Goal: Check status

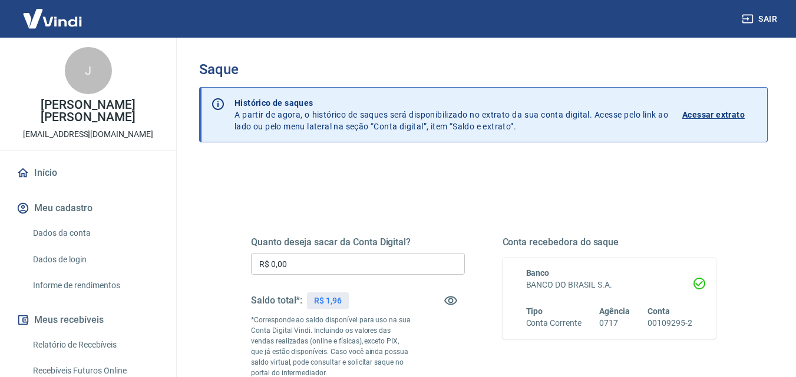
click at [730, 114] on p "Acessar extrato" at bounding box center [713, 115] width 62 height 12
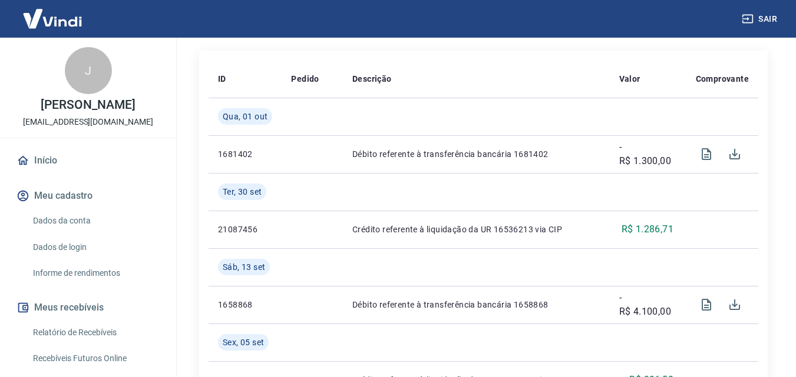
scroll to position [294, 0]
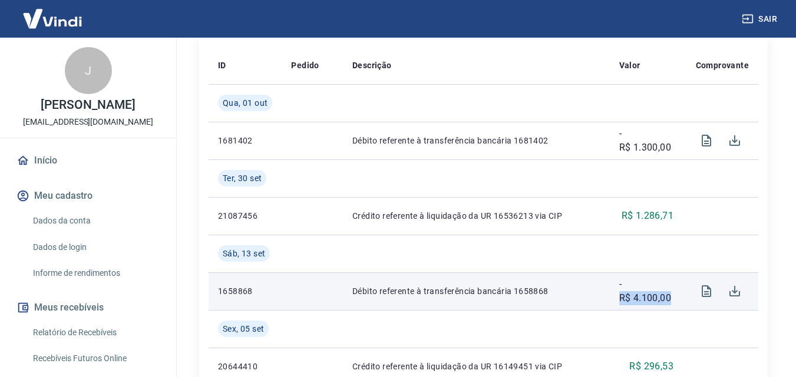
drag, startPoint x: 616, startPoint y: 300, endPoint x: 676, endPoint y: 303, distance: 60.2
click at [676, 303] on td "-R$ 4.100,00" at bounding box center [646, 292] width 73 height 38
copy p "R$ 4.100,00"
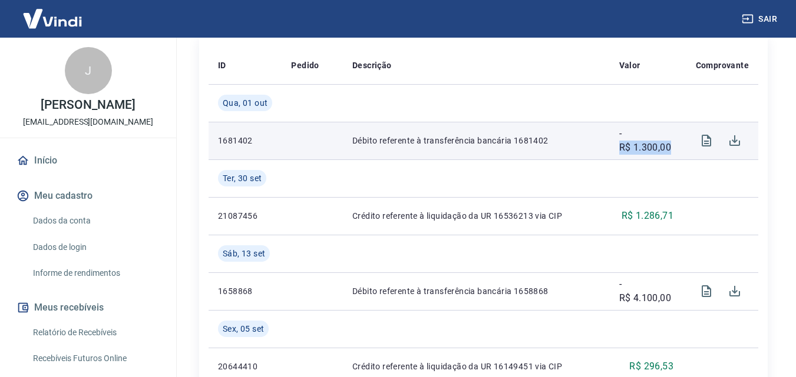
drag, startPoint x: 681, startPoint y: 148, endPoint x: 612, endPoint y: 147, distance: 68.3
click at [612, 147] on td "-R$ 1.300,00" at bounding box center [646, 141] width 73 height 38
copy p "R$ 1.300,00"
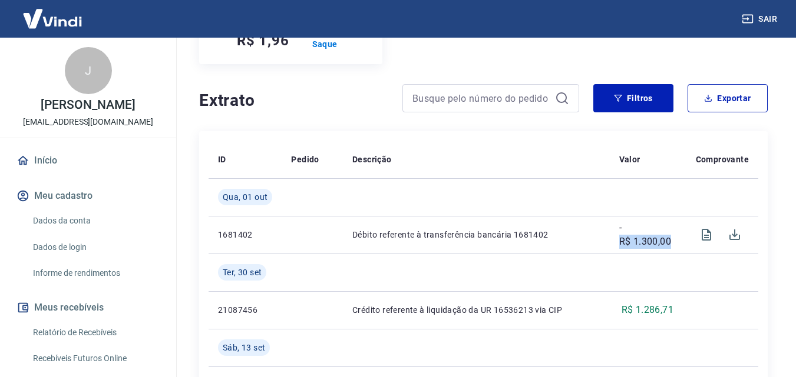
scroll to position [59, 0]
